Goal: Use online tool/utility: Utilize a website feature to perform a specific function

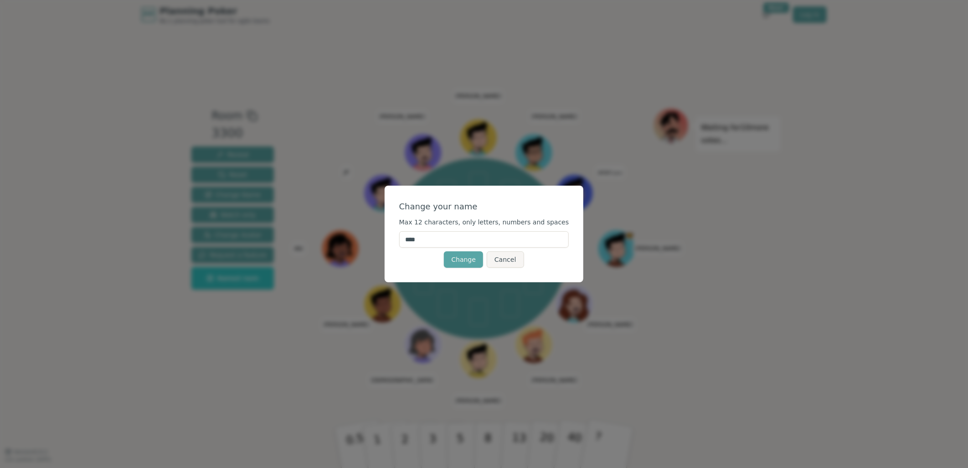
click at [489, 240] on input "****" at bounding box center [484, 239] width 170 height 16
type input "******"
click at [465, 262] on button "Change" at bounding box center [463, 259] width 39 height 16
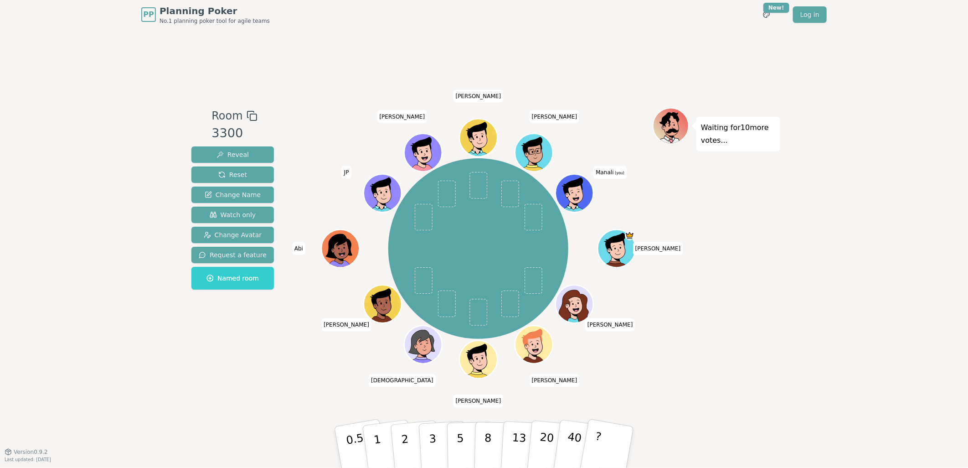
click at [579, 196] on icon at bounding box center [576, 199] width 18 height 6
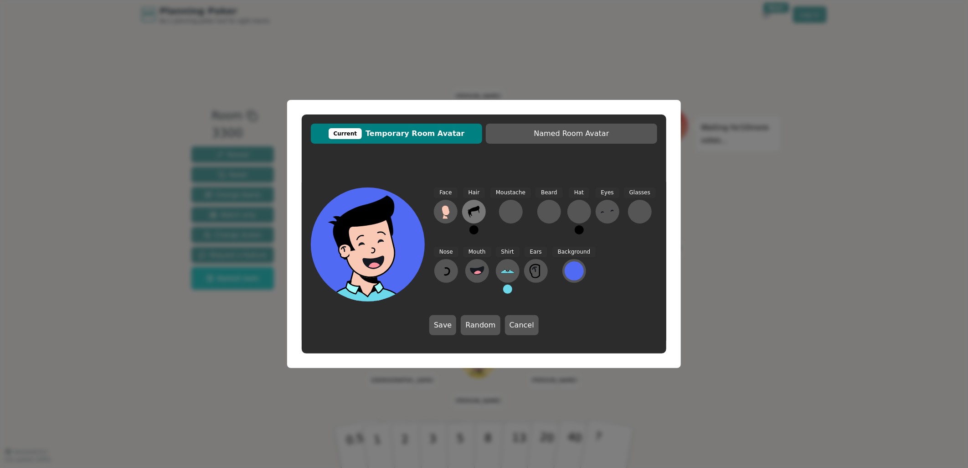
click at [475, 214] on icon at bounding box center [474, 211] width 15 height 15
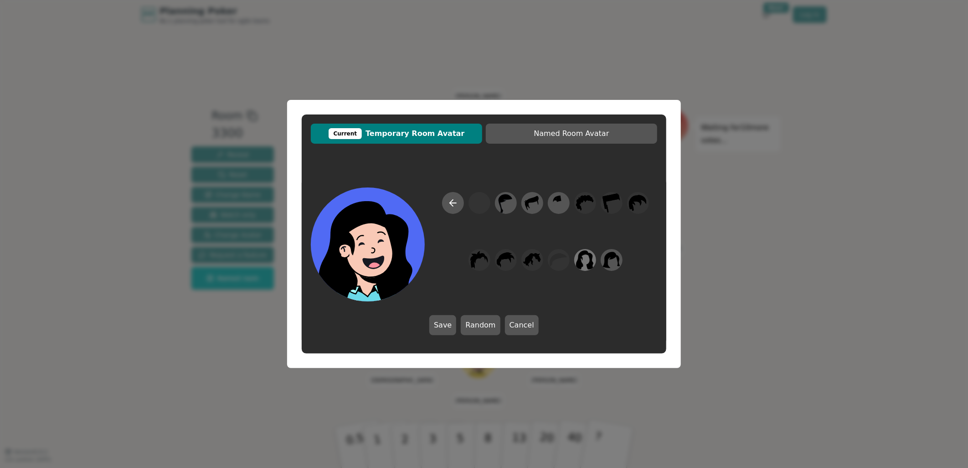
click at [589, 257] on icon at bounding box center [585, 260] width 18 height 21
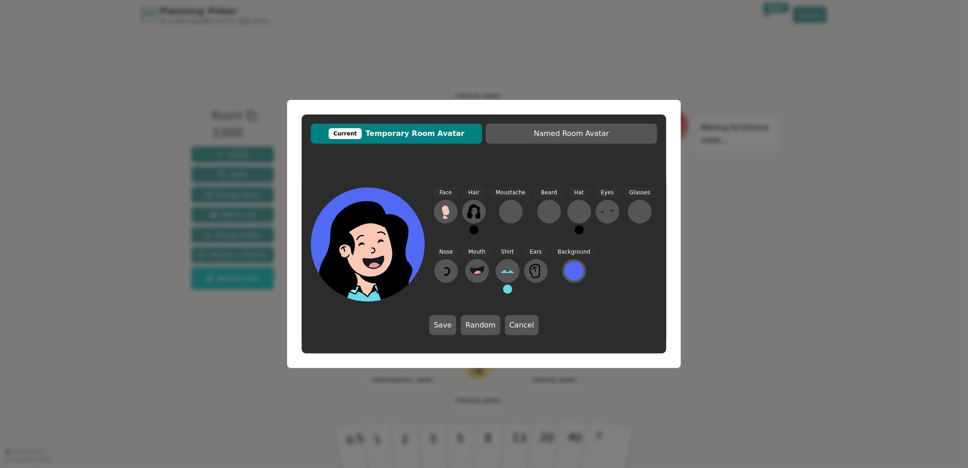
click at [457, 298] on div "Nose" at bounding box center [446, 274] width 25 height 55
click at [444, 270] on icon at bounding box center [446, 270] width 15 height 15
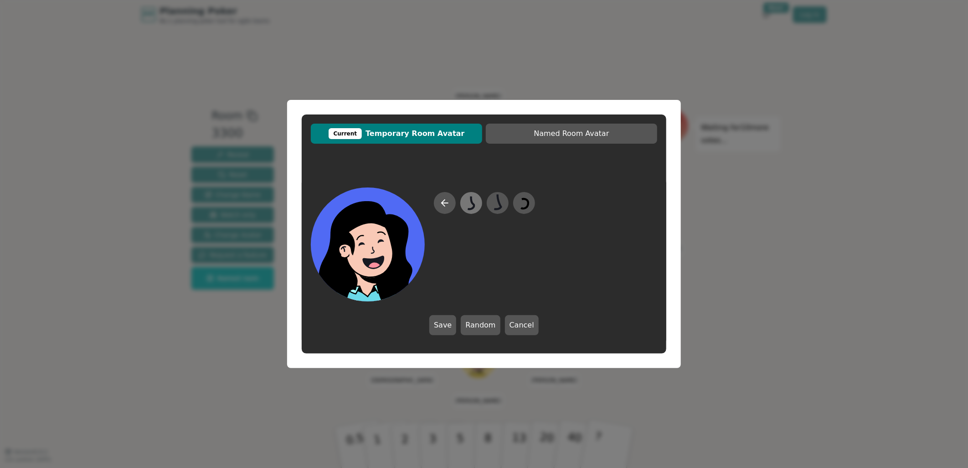
click at [472, 203] on icon at bounding box center [471, 202] width 6 height 13
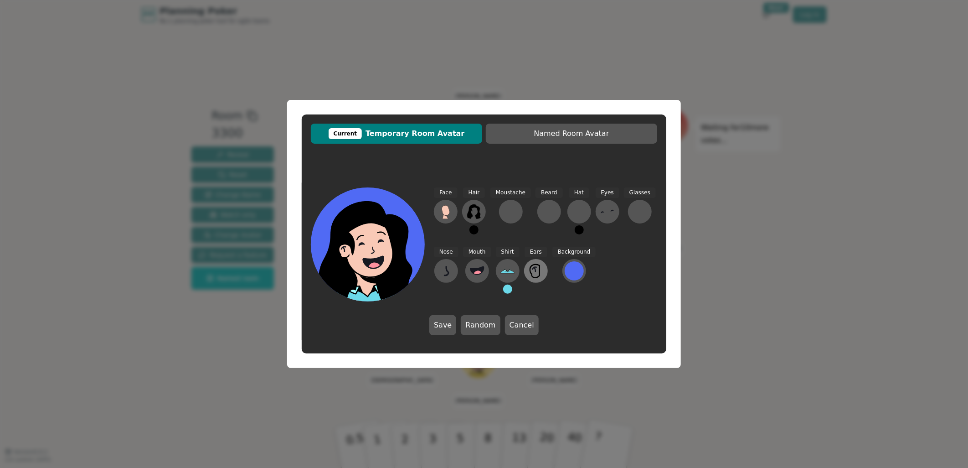
click at [541, 276] on icon at bounding box center [536, 270] width 15 height 15
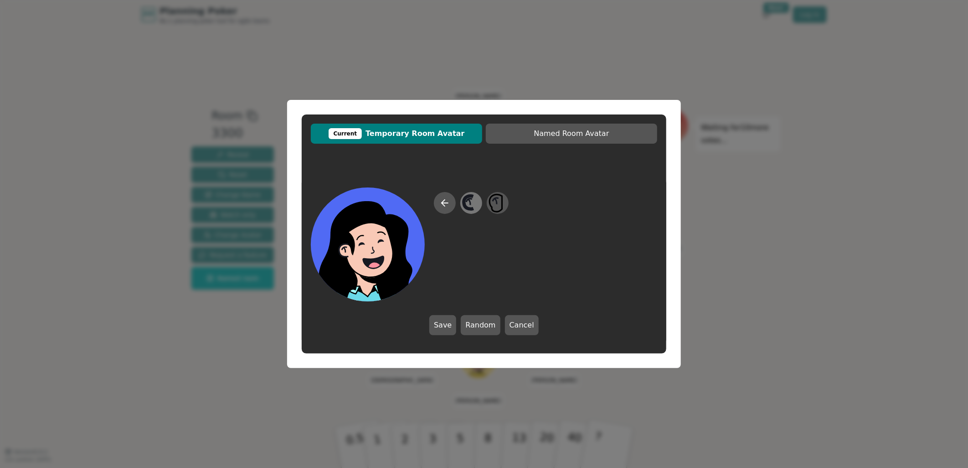
click at [463, 208] on icon at bounding box center [471, 203] width 18 height 21
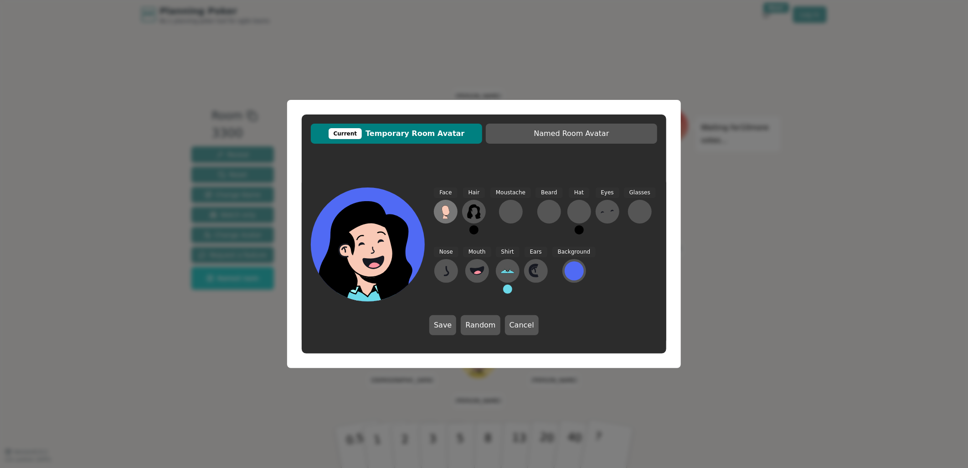
click at [443, 208] on icon at bounding box center [446, 210] width 8 height 10
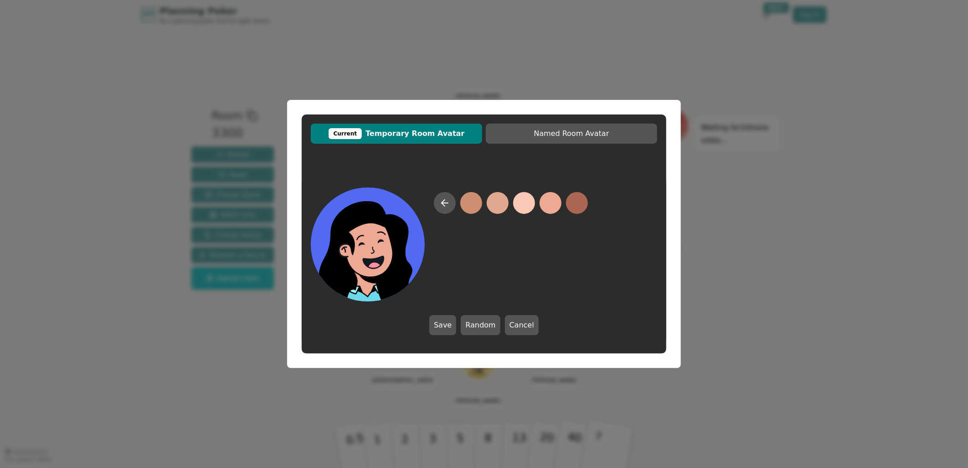
click at [551, 206] on button at bounding box center [551, 203] width 22 height 22
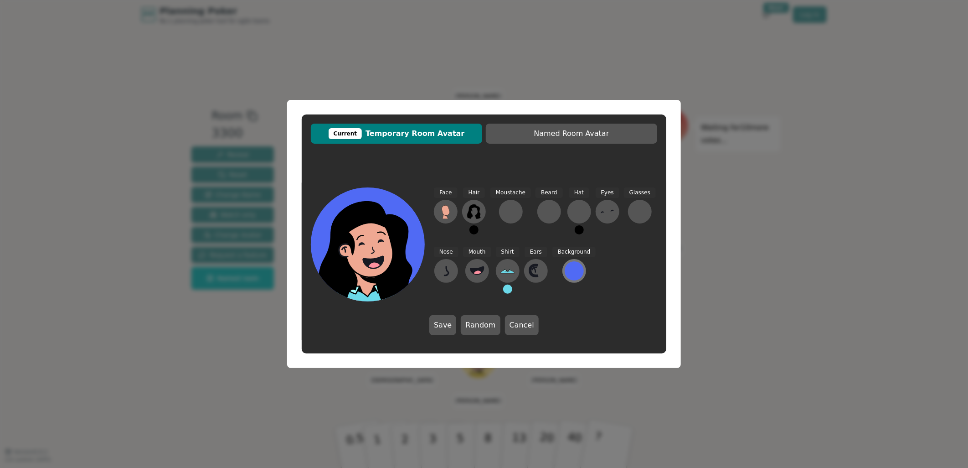
click at [567, 275] on div at bounding box center [574, 270] width 19 height 19
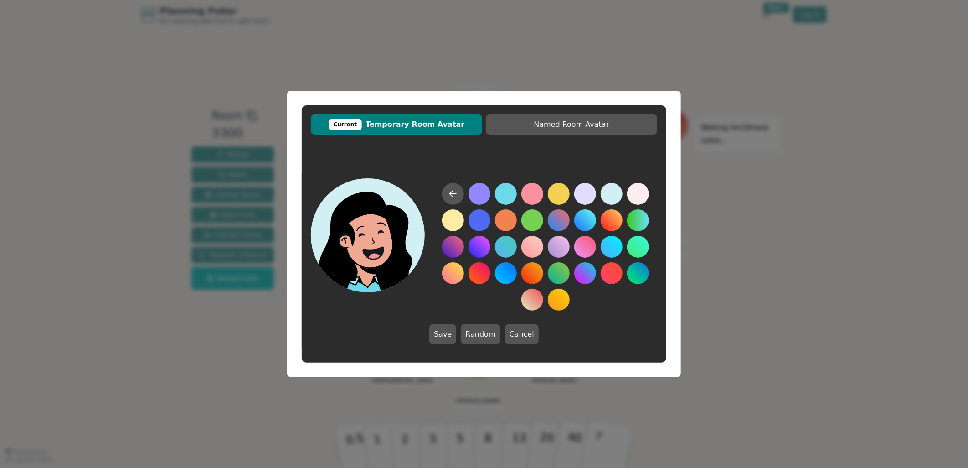
click at [611, 201] on button at bounding box center [612, 194] width 22 height 22
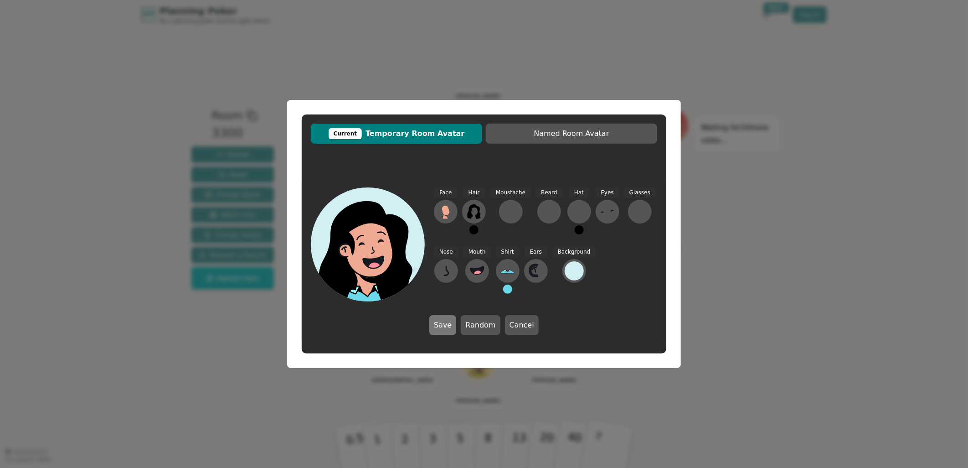
click at [453, 321] on button "Save" at bounding box center [442, 325] width 27 height 20
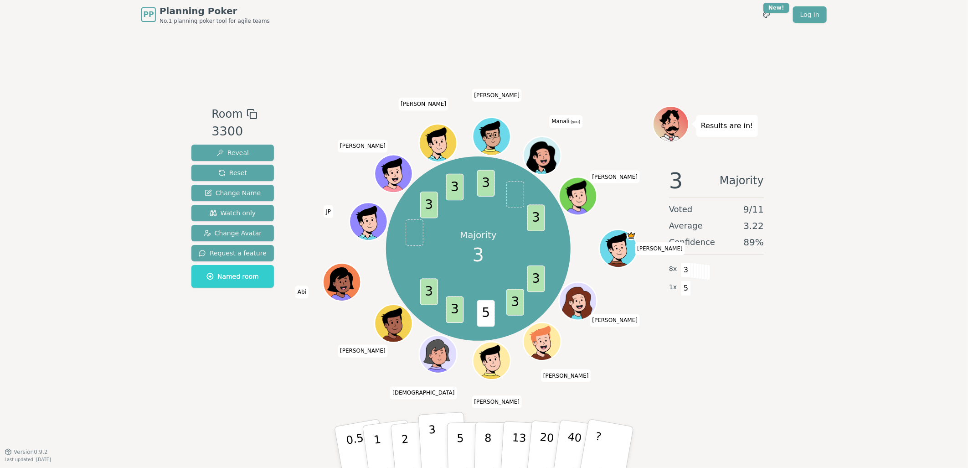
click at [439, 445] on button "3" at bounding box center [443, 447] width 50 height 71
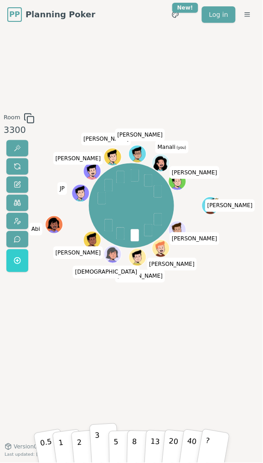
click at [97, 448] on p "3" at bounding box center [97, 445] width 6 height 31
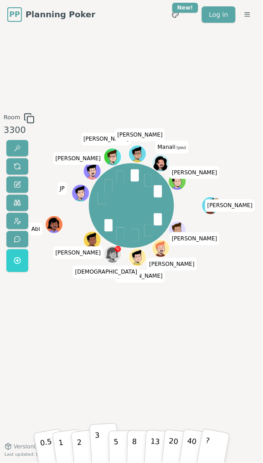
click at [101, 443] on button "3" at bounding box center [104, 445] width 30 height 42
click at [94, 448] on button "3" at bounding box center [104, 445] width 30 height 42
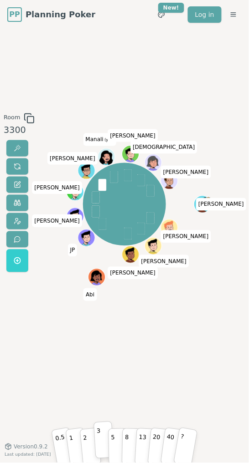
click at [98, 449] on p "3" at bounding box center [98, 440] width 5 height 31
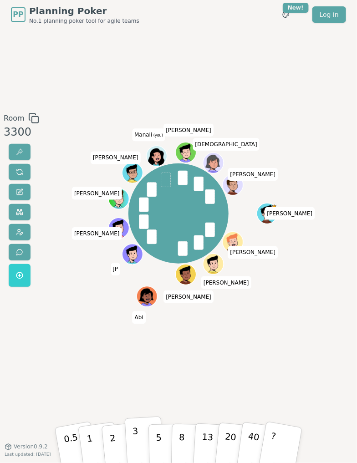
click at [132, 445] on button "3" at bounding box center [145, 445] width 40 height 57
drag, startPoint x: 187, startPoint y: 463, endPoint x: 232, endPoint y: 347, distance: 124.8
click at [232, 347] on div "Room 3300 Majority 2 2 2 2 3 2 3 2 2 3 3 [PERSON_NAME] [PERSON_NAME] [PERSON_NA…" at bounding box center [178, 238] width 357 height 251
click at [232, 347] on div "Majority 2 2 2 2 3 2 3 2 2 3 3 [PERSON_NAME] [PERSON_NAME] [PERSON_NAME] Abi JP…" at bounding box center [179, 238] width 188 height 251
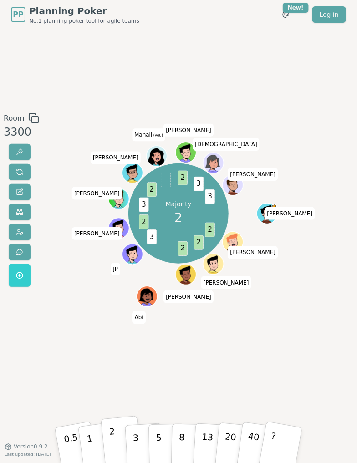
click at [117, 440] on button "2" at bounding box center [121, 445] width 41 height 58
drag, startPoint x: 357, startPoint y: 294, endPoint x: 295, endPoint y: 287, distance: 62.4
click at [295, 287] on div "Room 3300 Majority 2 2 2 2 3 2 3 2 2 2 3 3 [PERSON_NAME] [PERSON_NAME] [PERSON_…" at bounding box center [178, 238] width 357 height 251
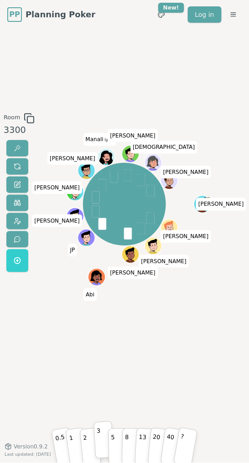
click at [99, 441] on p "3" at bounding box center [98, 440] width 5 height 31
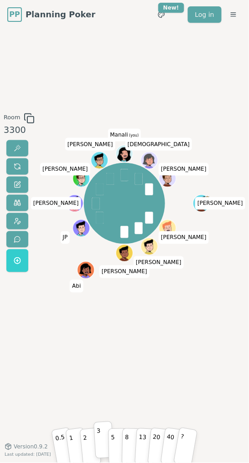
click at [101, 454] on p "3" at bounding box center [98, 440] width 5 height 31
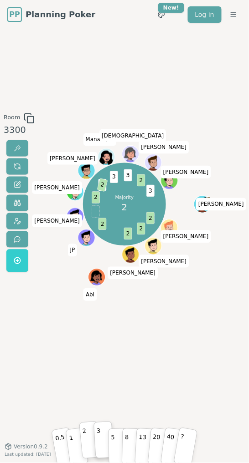
click at [89, 449] on button "2" at bounding box center [90, 441] width 22 height 38
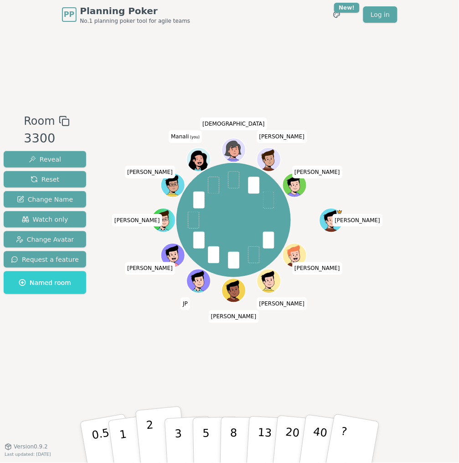
click at [157, 437] on button "2" at bounding box center [161, 443] width 52 height 72
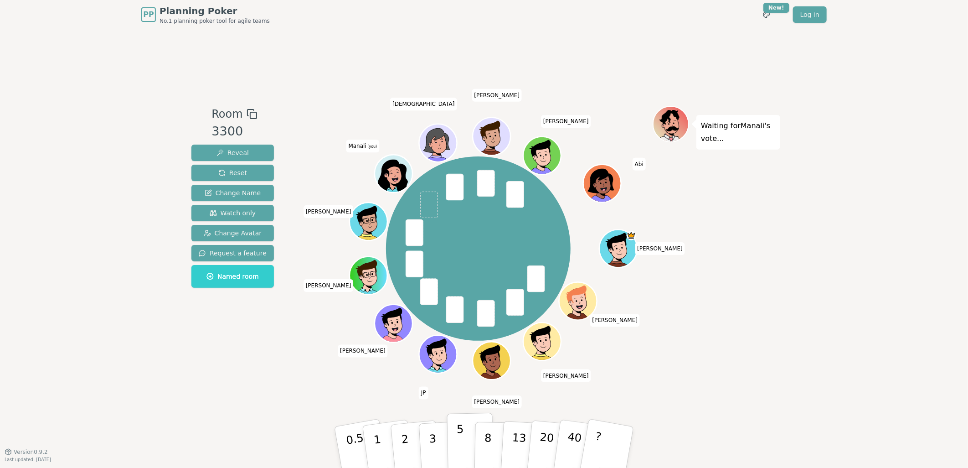
click at [465, 443] on button "5" at bounding box center [470, 446] width 47 height 69
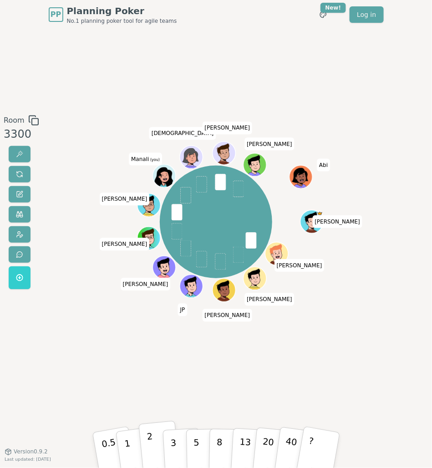
click at [154, 448] on button "2" at bounding box center [159, 449] width 41 height 58
click at [131, 459] on p "1" at bounding box center [128, 450] width 11 height 41
click at [131, 446] on button "1" at bounding box center [137, 449] width 44 height 59
click at [170, 444] on button "3" at bounding box center [182, 449] width 40 height 57
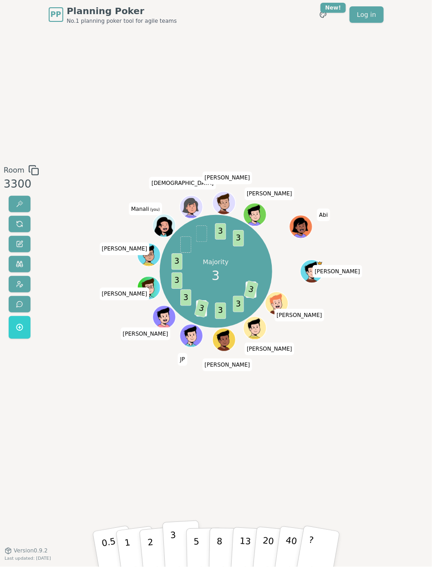
click at [175, 467] on p "3" at bounding box center [174, 550] width 8 height 41
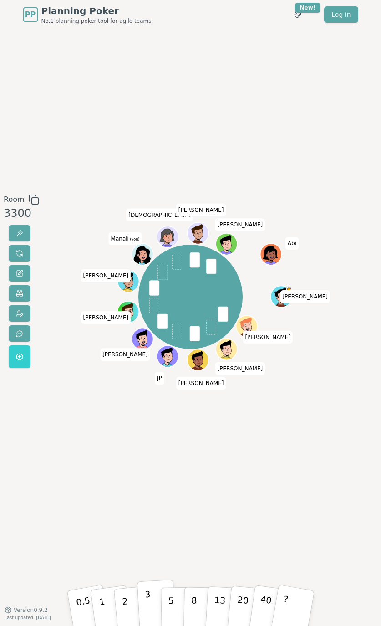
click at [149, 467] on p "3" at bounding box center [148, 608] width 8 height 41
